Goal: Task Accomplishment & Management: Manage account settings

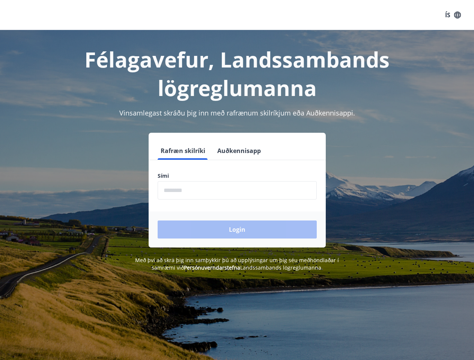
click at [237, 180] on div "Sími ​" at bounding box center [236, 185] width 159 height 27
click at [453, 15] on button "ÍS" at bounding box center [453, 14] width 24 height 13
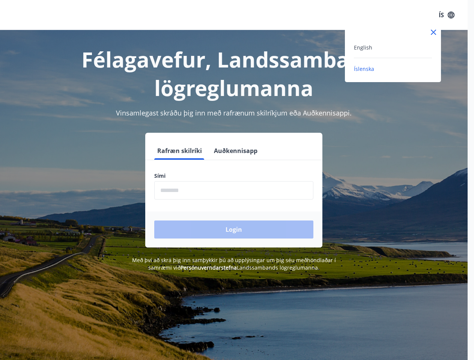
click at [182, 151] on div at bounding box center [237, 180] width 474 height 360
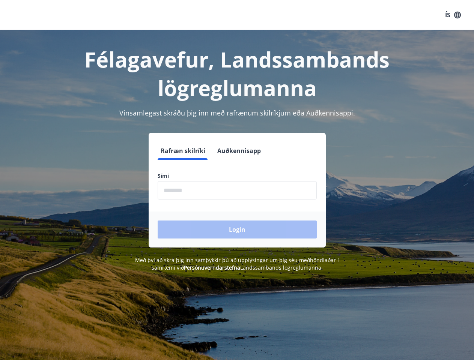
click at [238, 151] on button "Auðkennisapp" at bounding box center [238, 151] width 49 height 18
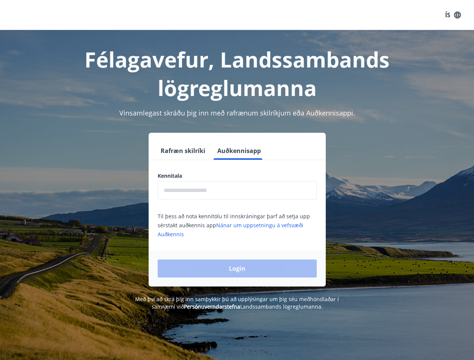
click at [237, 190] on input "text" at bounding box center [236, 190] width 159 height 18
click at [201, 267] on div "Login" at bounding box center [236, 268] width 177 height 36
